Goal: Find specific page/section: Find specific page/section

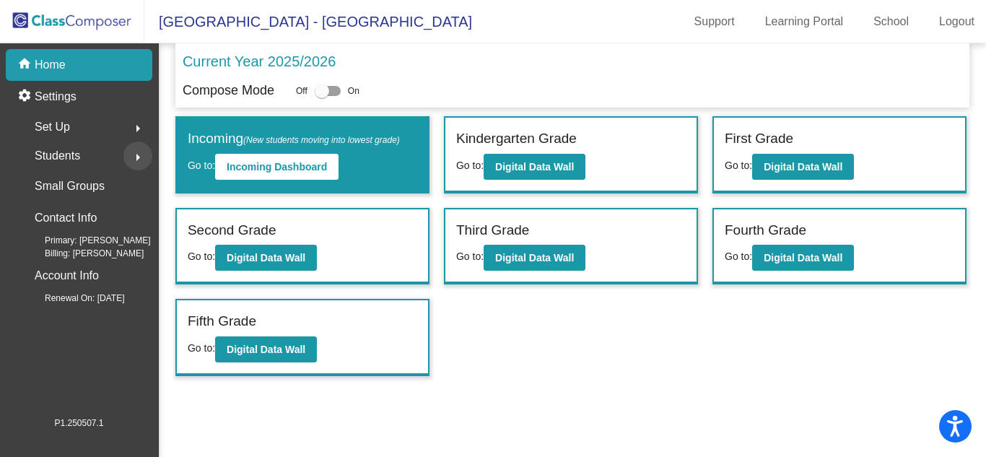
click at [123, 154] on button "arrow_right" at bounding box center [137, 155] width 29 height 29
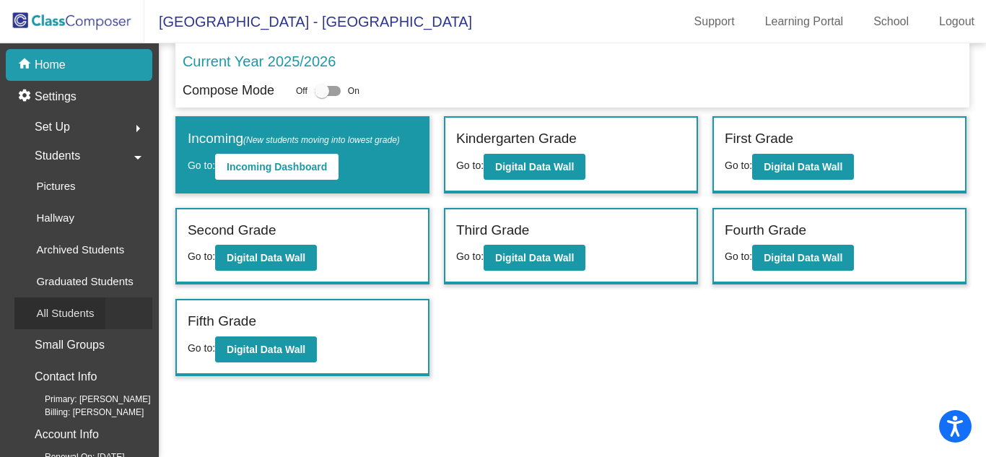
click at [100, 309] on div "All Students" at bounding box center [59, 313] width 91 height 32
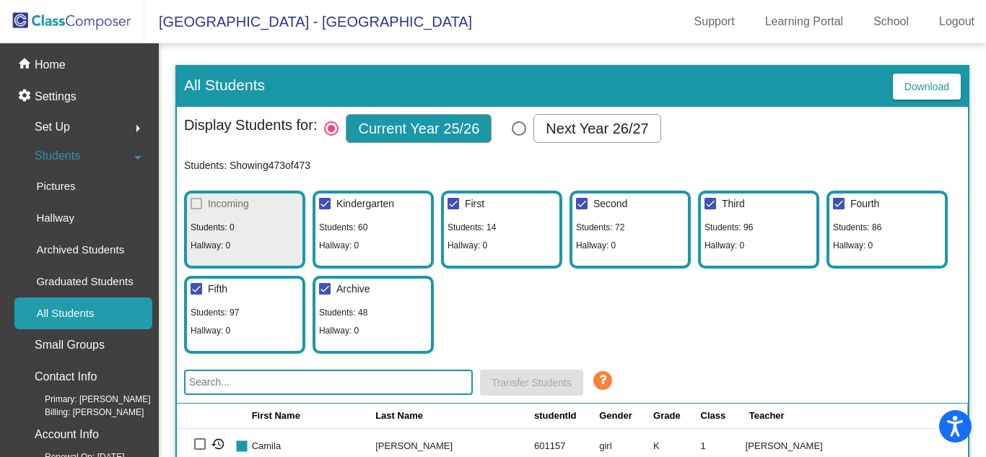
click at [377, 385] on input "text" at bounding box center [328, 381] width 289 height 25
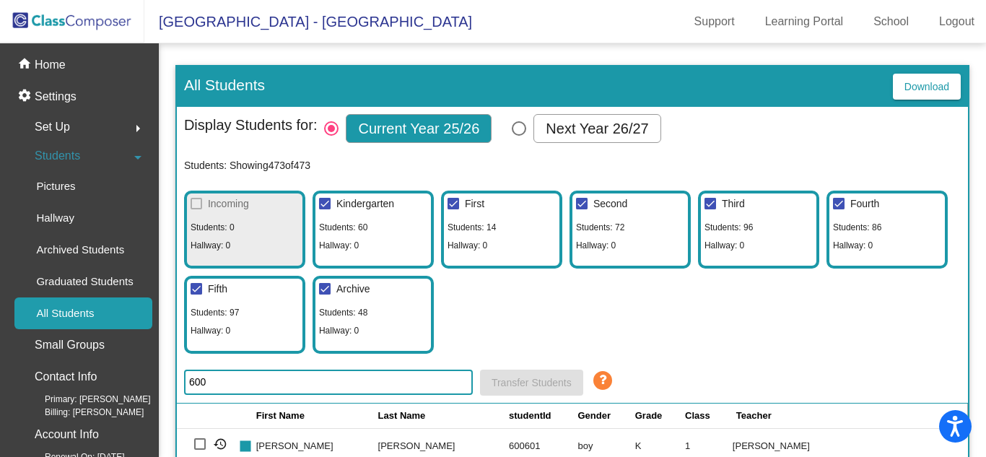
click at [255, 385] on input "600" at bounding box center [328, 381] width 289 height 25
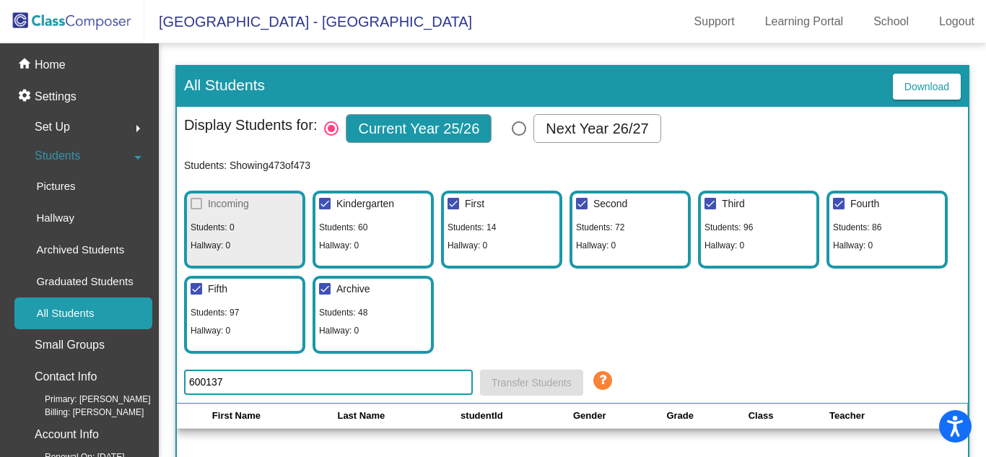
click at [225, 385] on input "600137" at bounding box center [328, 381] width 289 height 25
type input "600137"
click at [92, 61] on div "home Home" at bounding box center [79, 65] width 146 height 32
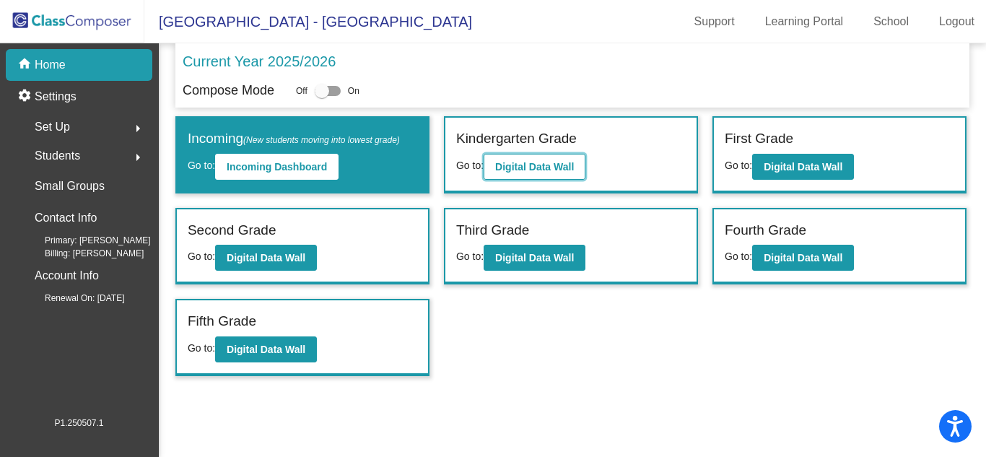
click at [574, 172] on button "Digital Data Wall" at bounding box center [534, 167] width 102 height 26
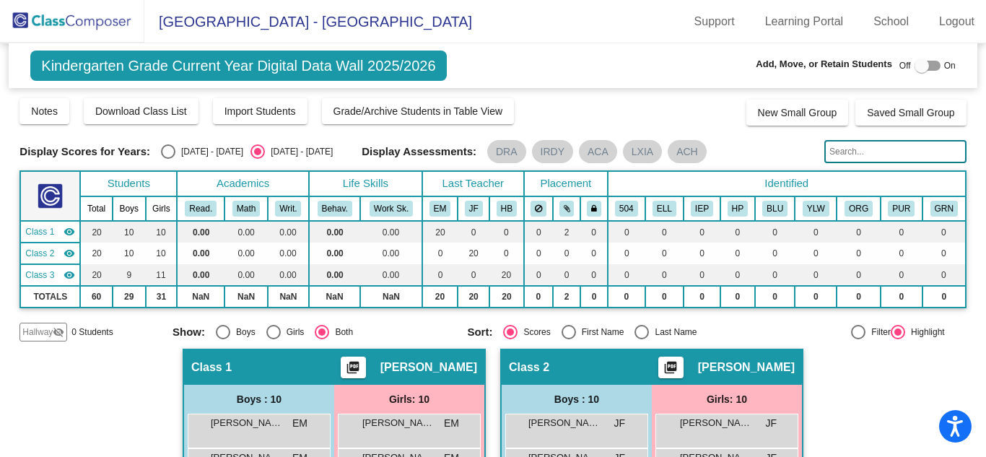
click at [847, 146] on input "text" at bounding box center [895, 151] width 142 height 23
paste input "68962ed73b02b9000b76c69a"
type input "68962ed73b02b9000b76c69a"
click at [875, 156] on input "text" at bounding box center [895, 151] width 142 height 23
paste input "600137"
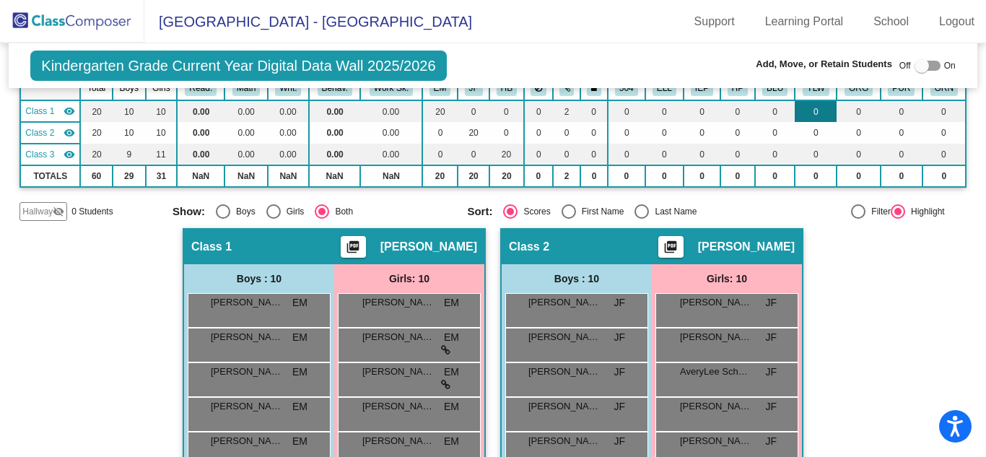
scroll to position [114, 0]
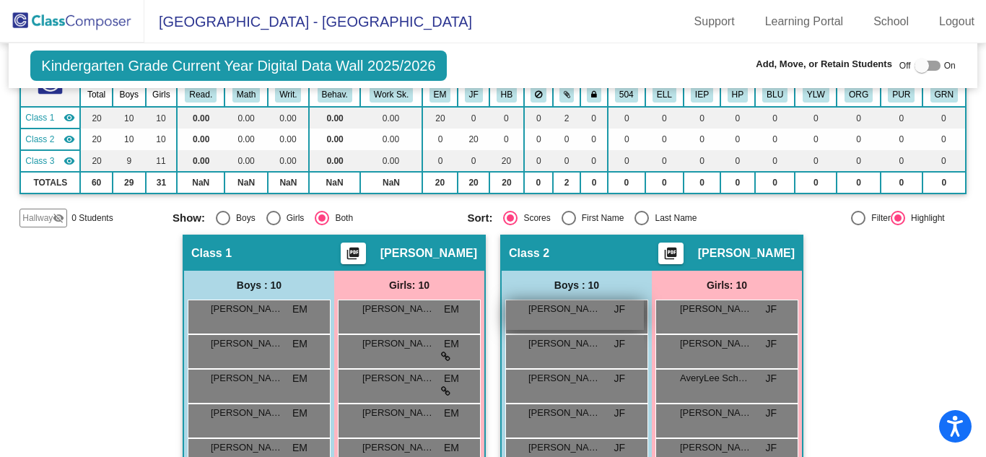
type input "600137"
click at [540, 311] on span "[PERSON_NAME]" at bounding box center [564, 309] width 72 height 14
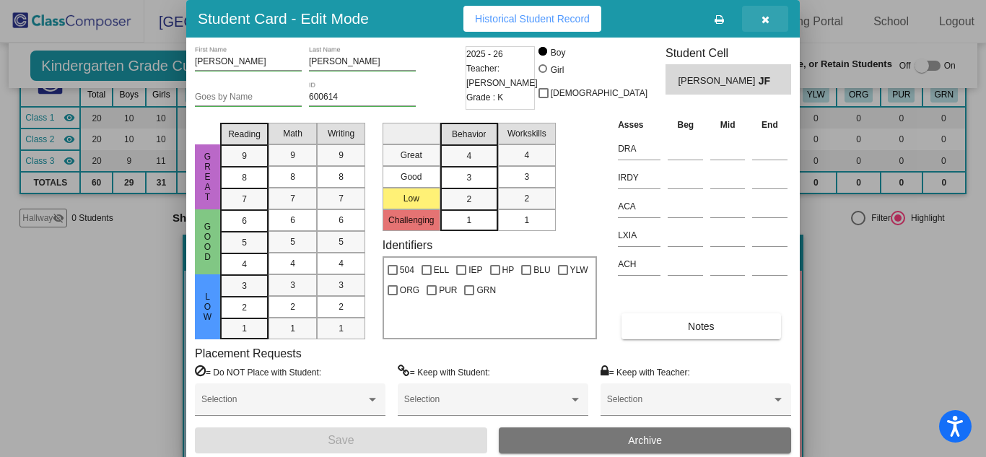
click at [771, 20] on button "button" at bounding box center [765, 19] width 46 height 26
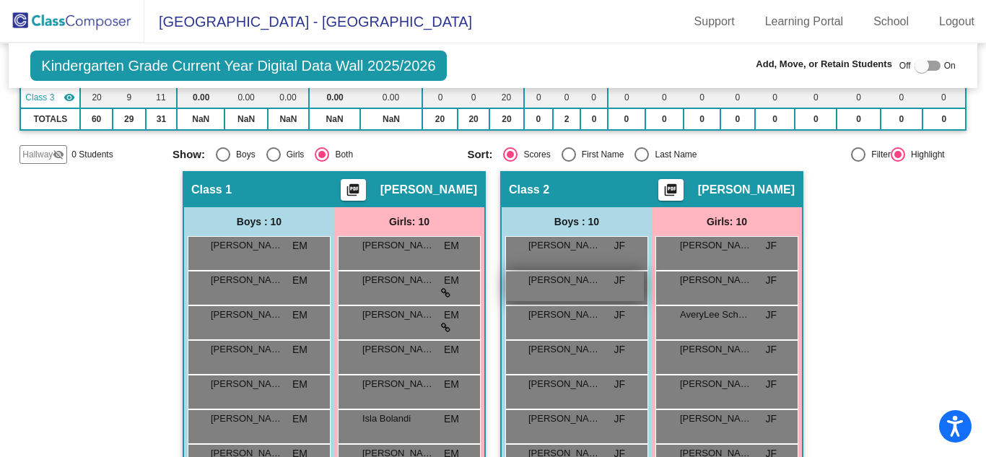
scroll to position [178, 0]
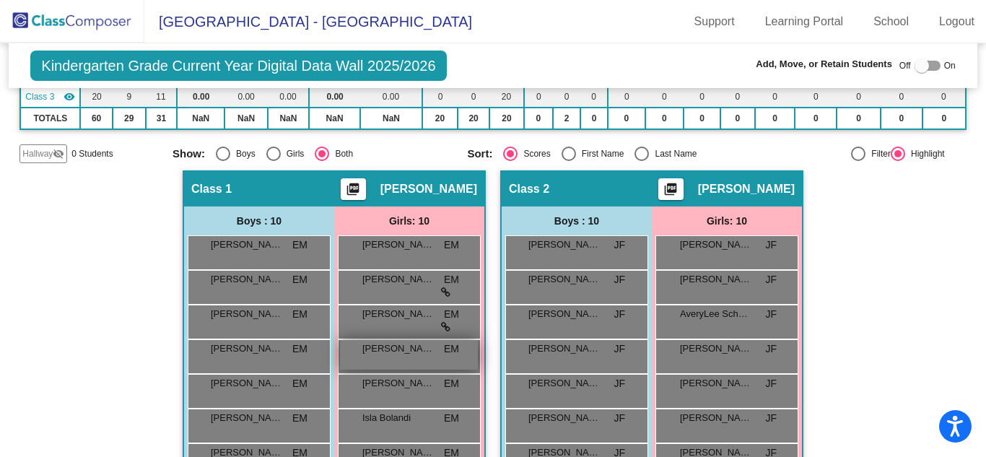
click at [393, 352] on span "[PERSON_NAME]" at bounding box center [398, 348] width 72 height 14
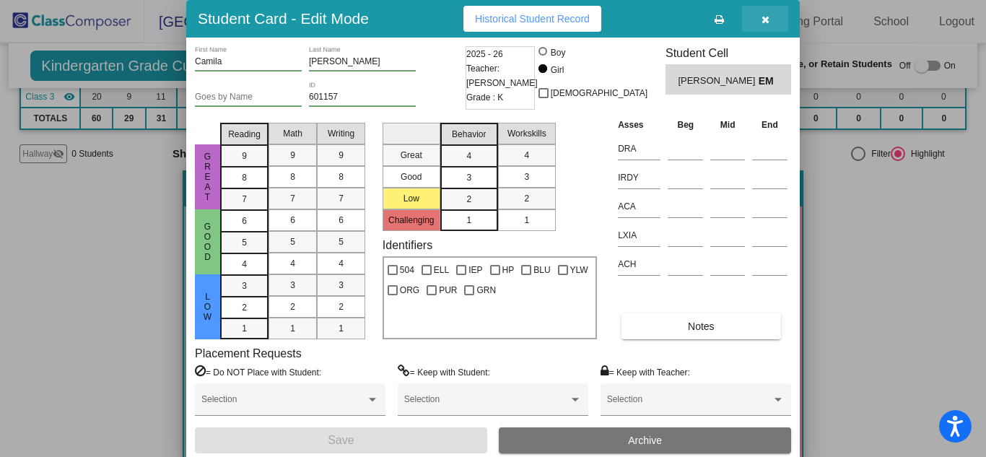
click at [774, 21] on button "button" at bounding box center [765, 19] width 46 height 26
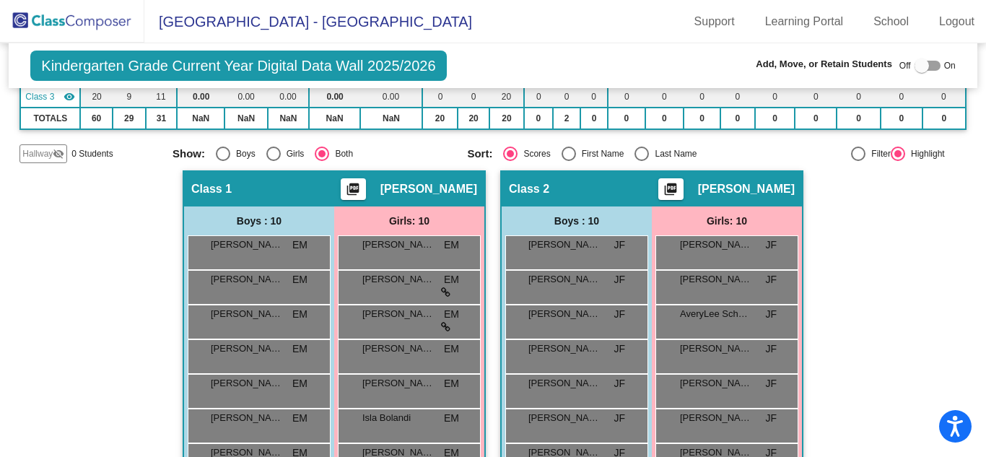
scroll to position [0, 0]
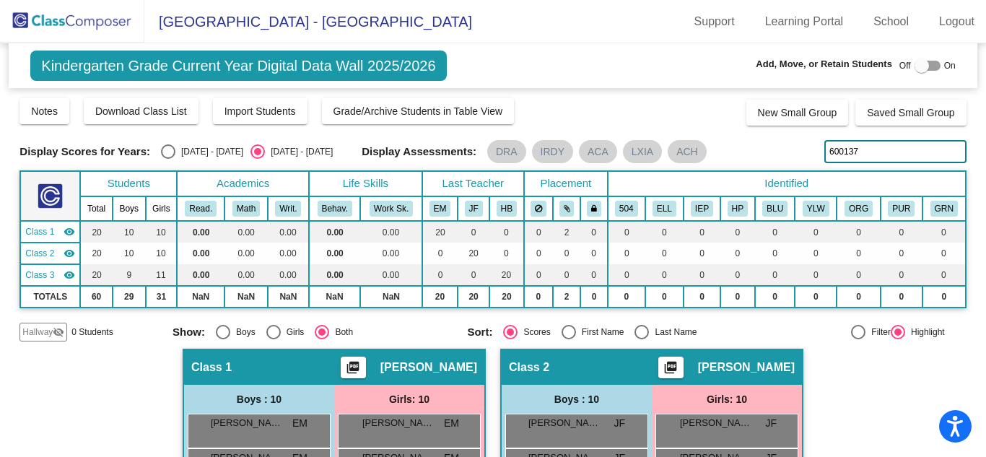
click at [854, 153] on input "600137" at bounding box center [895, 151] width 142 height 23
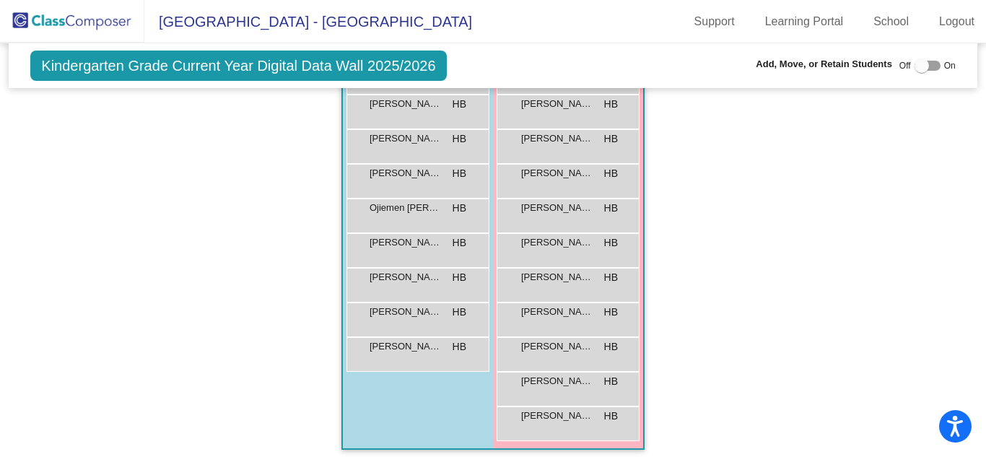
scroll to position [795, 0]
